Goal: Information Seeking & Learning: Find specific fact

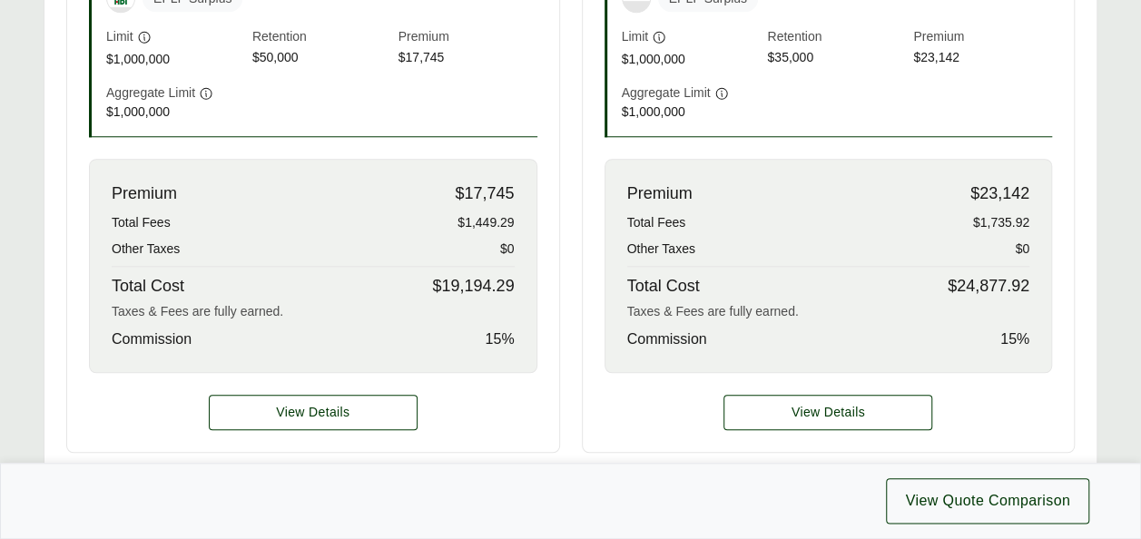
scroll to position [868, 0]
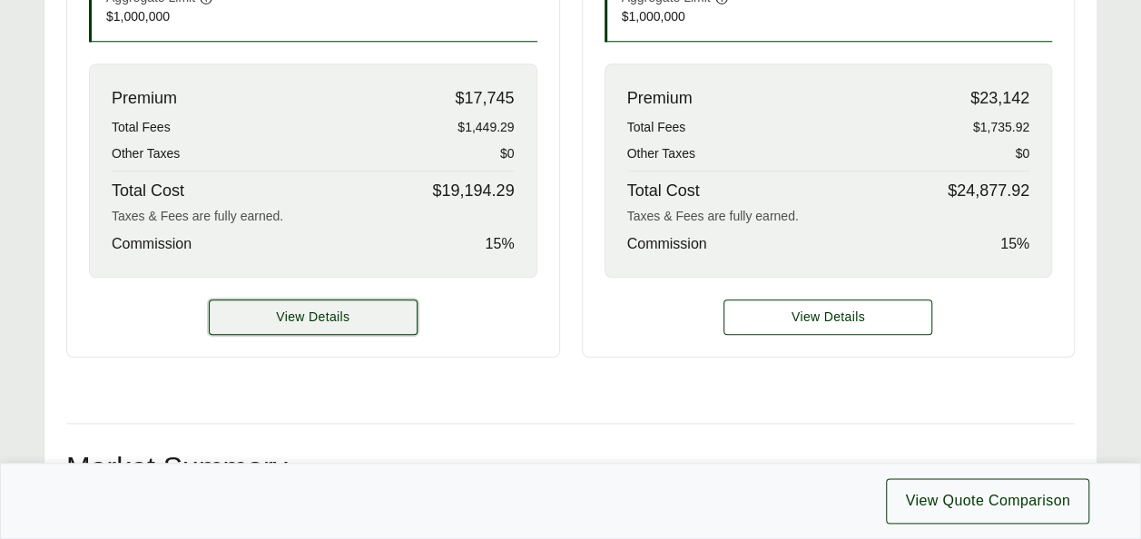
click at [275, 318] on button "View Details" at bounding box center [313, 317] width 209 height 35
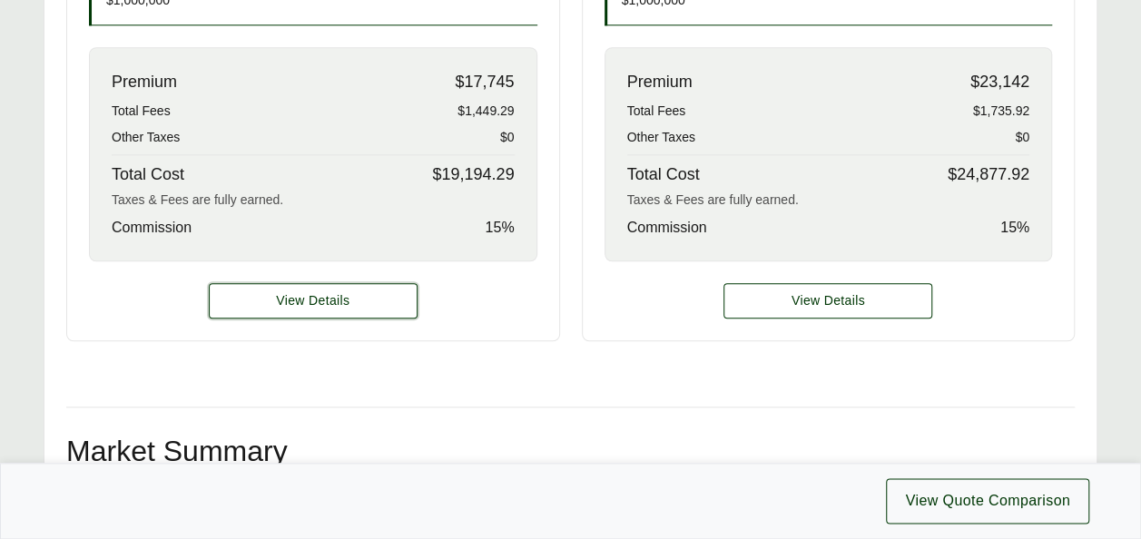
scroll to position [968, 0]
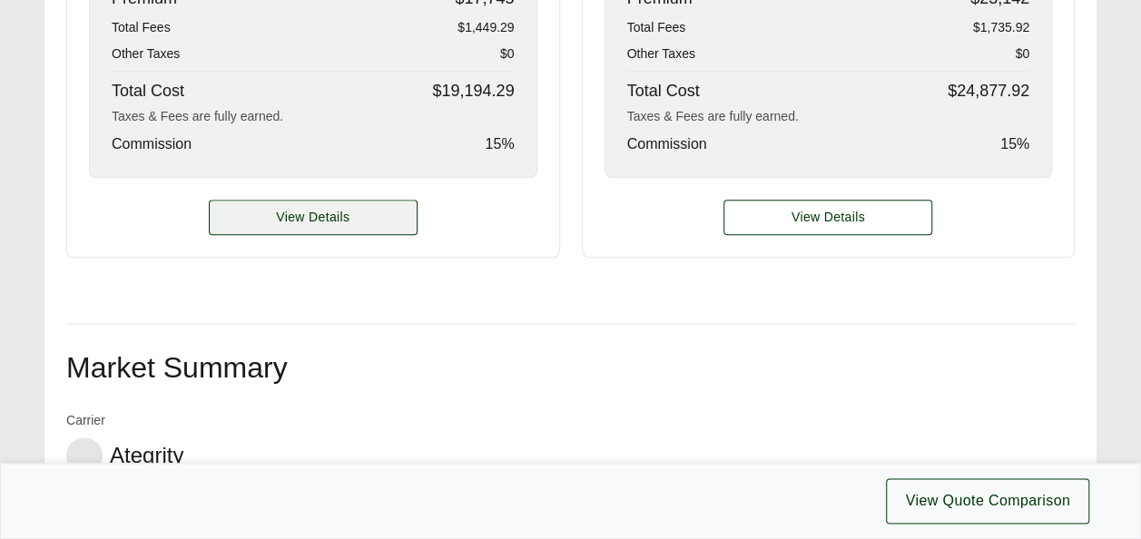
click at [325, 208] on span "View Details" at bounding box center [313, 217] width 74 height 19
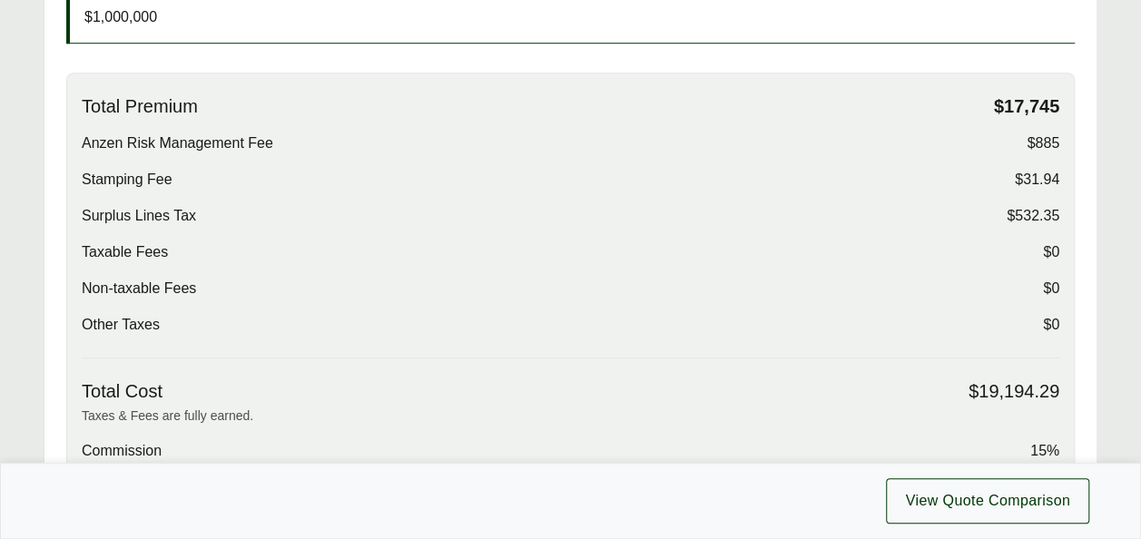
scroll to position [550, 0]
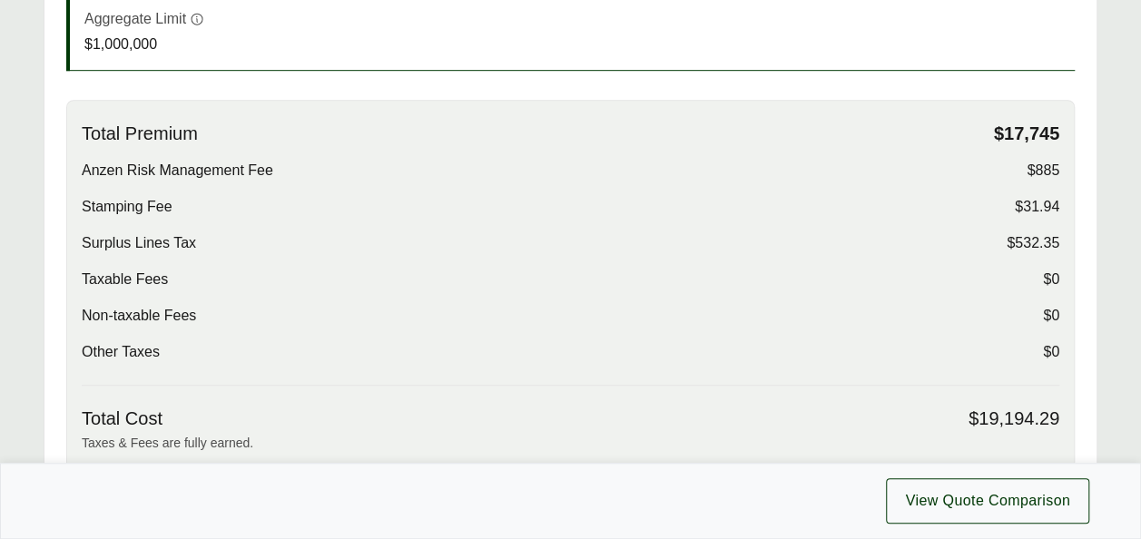
click at [134, 241] on span "Surplus Lines Tax" at bounding box center [139, 243] width 114 height 22
copy span "Surplus Lines Tax"
click at [1031, 242] on span "$532.35" at bounding box center [1033, 243] width 53 height 22
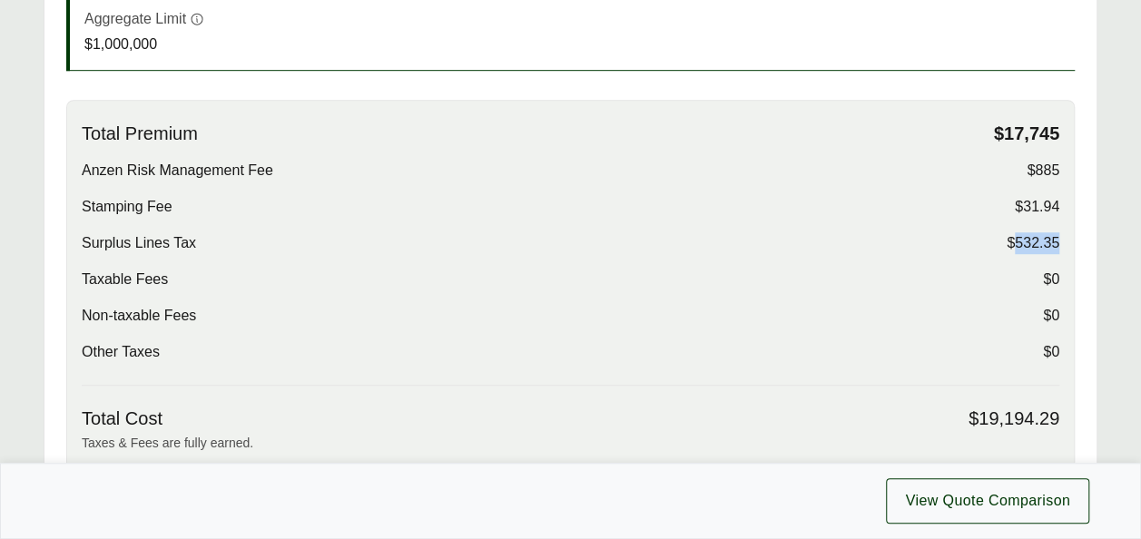
click at [1031, 242] on span "$532.35" at bounding box center [1033, 243] width 53 height 22
copy span "$532.35"
click at [130, 203] on span "Stamping Fee" at bounding box center [127, 207] width 91 height 22
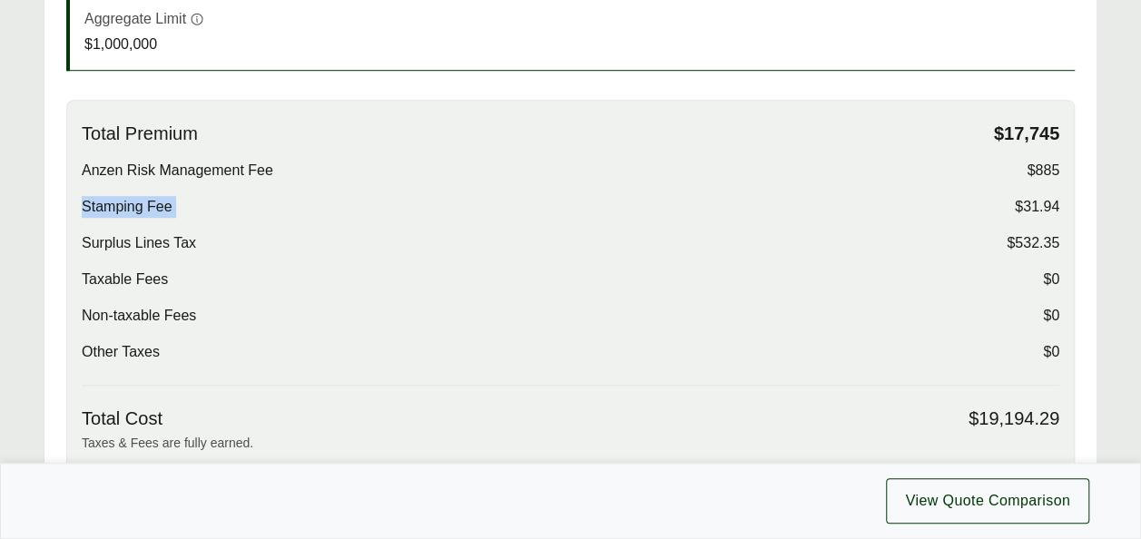
click at [130, 203] on span "Stamping Fee" at bounding box center [127, 207] width 91 height 22
copy span "Stamping Fee"
click at [1053, 198] on span "$31.94" at bounding box center [1037, 207] width 44 height 22
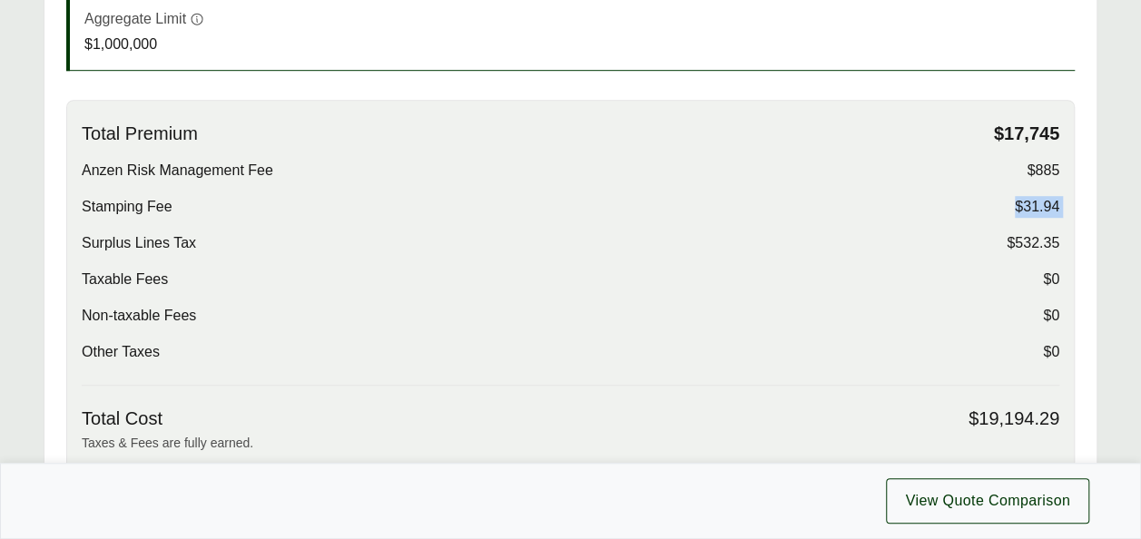
copy span "$31.94"
click at [151, 242] on span "Surplus Lines Tax" at bounding box center [139, 243] width 114 height 22
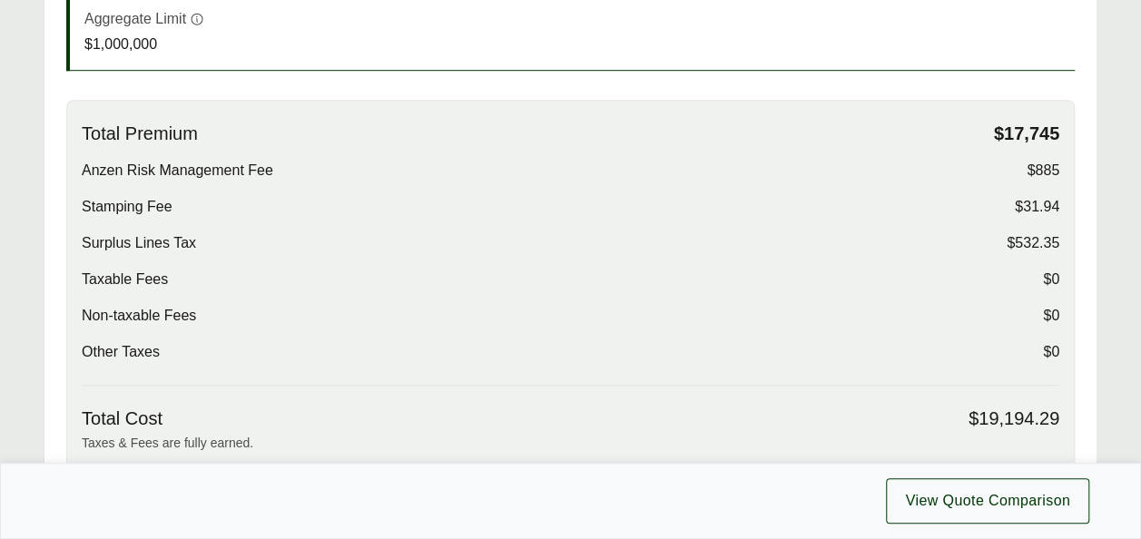
click at [1026, 212] on span "$31.94" at bounding box center [1037, 207] width 44 height 22
click at [1046, 166] on span "$885" at bounding box center [1043, 171] width 33 height 22
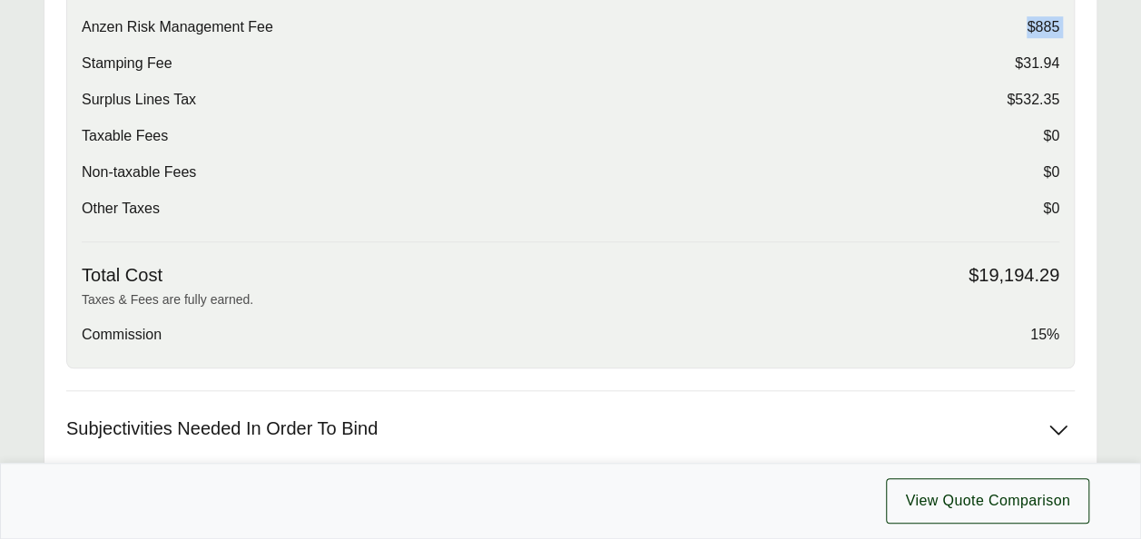
scroll to position [697, 0]
